Goal: Transaction & Acquisition: Download file/media

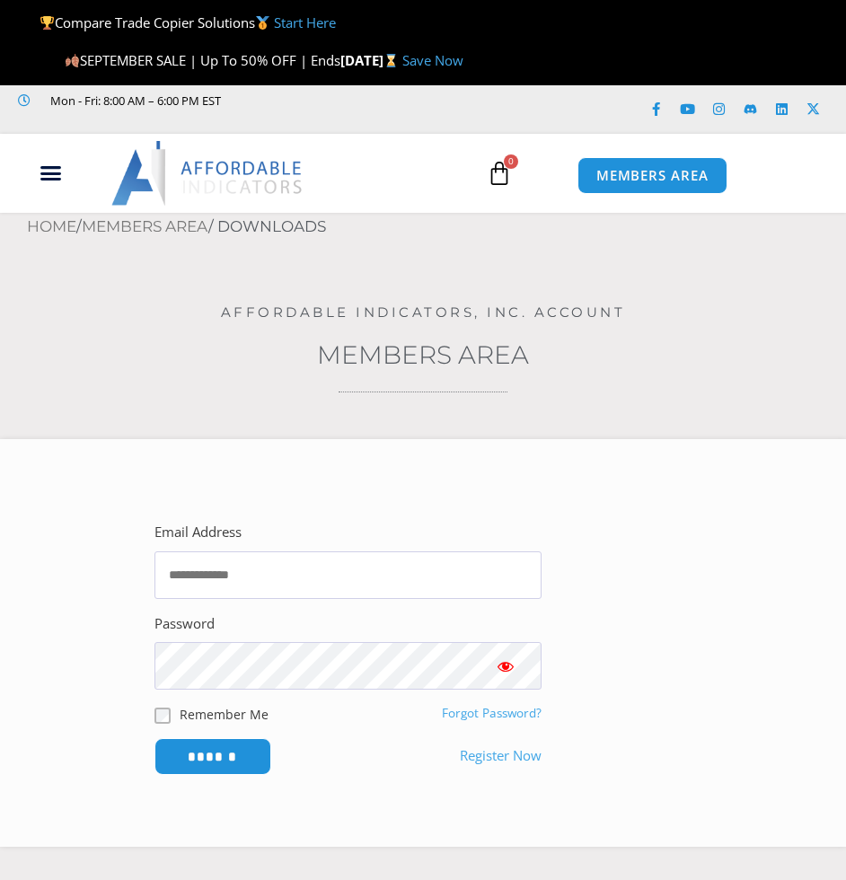
type input "**********"
click at [241, 760] on input "******" at bounding box center [212, 756] width 123 height 39
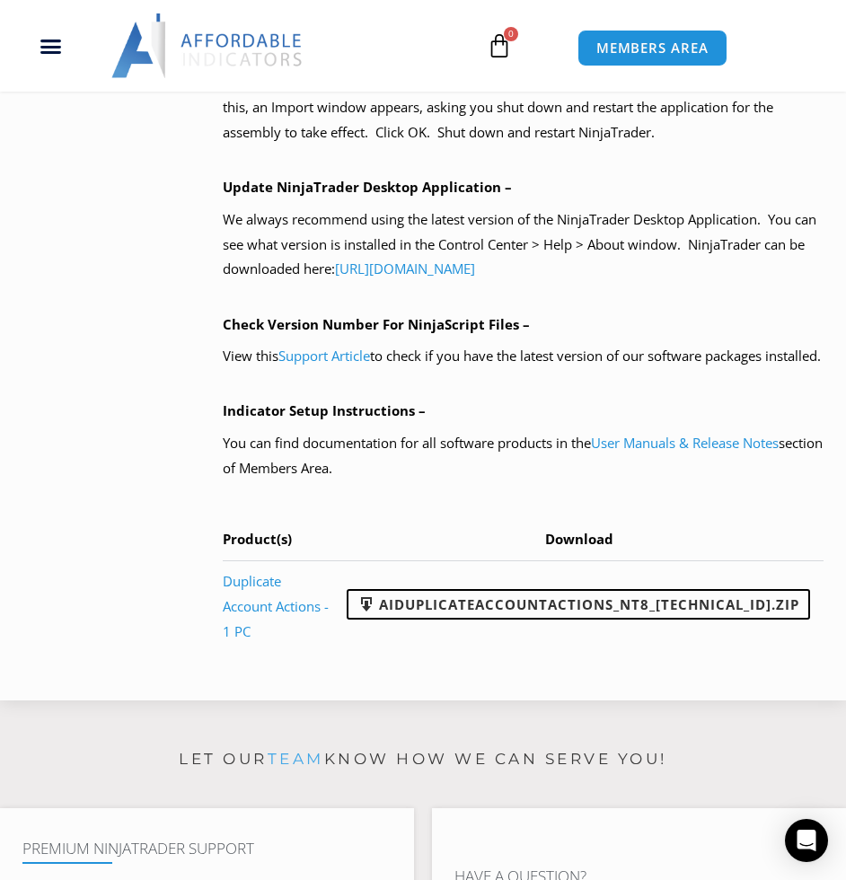
scroll to position [1526, 0]
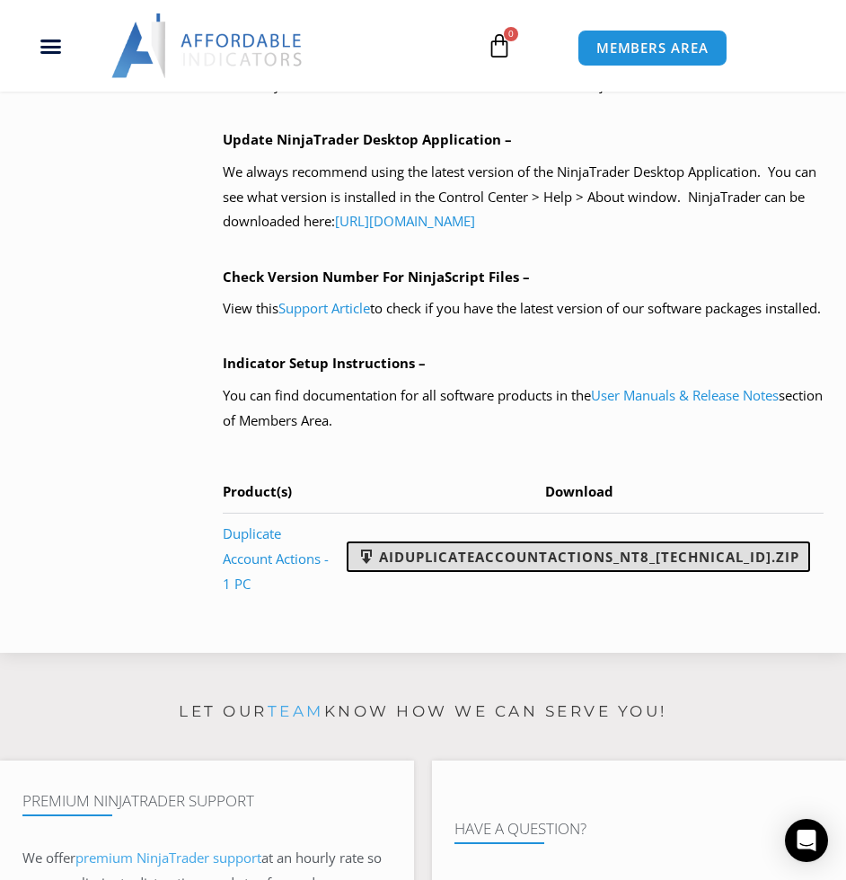
click at [375, 566] on span at bounding box center [366, 557] width 18 height 18
